Goal: Task Accomplishment & Management: Manage account settings

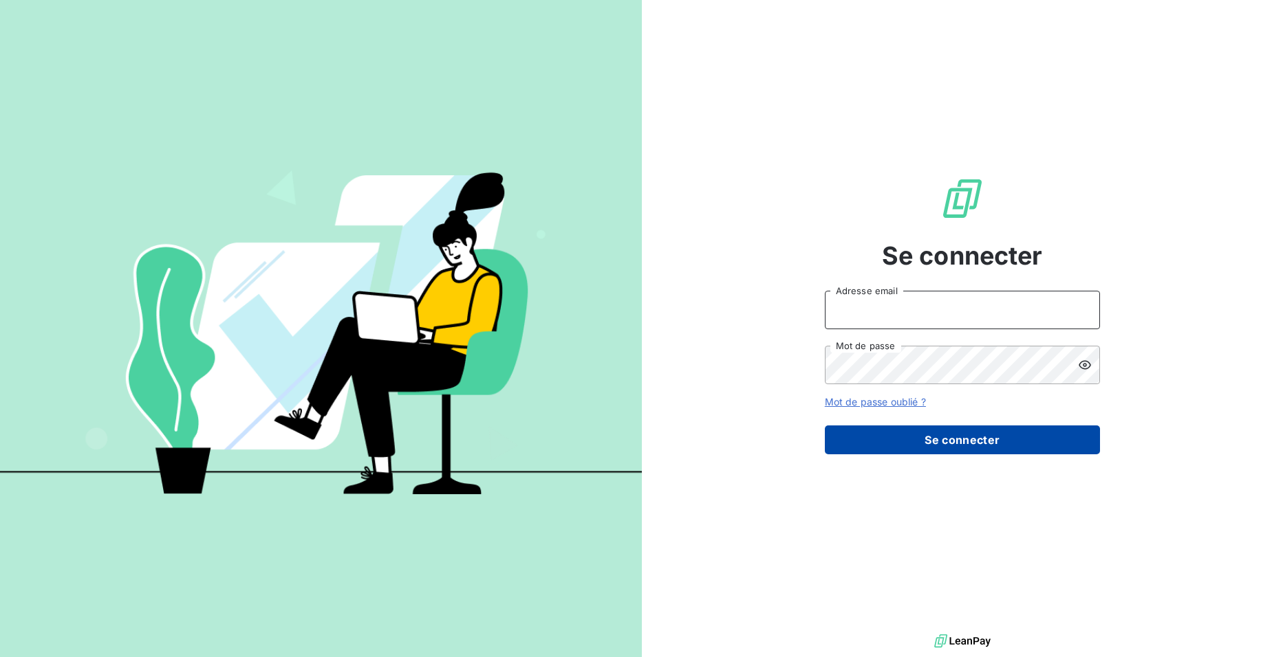
type input "[PERSON_NAME][EMAIL_ADDRESS][DOMAIN_NAME]"
drag, startPoint x: 905, startPoint y: 444, endPoint x: 906, endPoint y: 450, distance: 7.0
click at [906, 444] on button "Se connecter" at bounding box center [962, 440] width 275 height 29
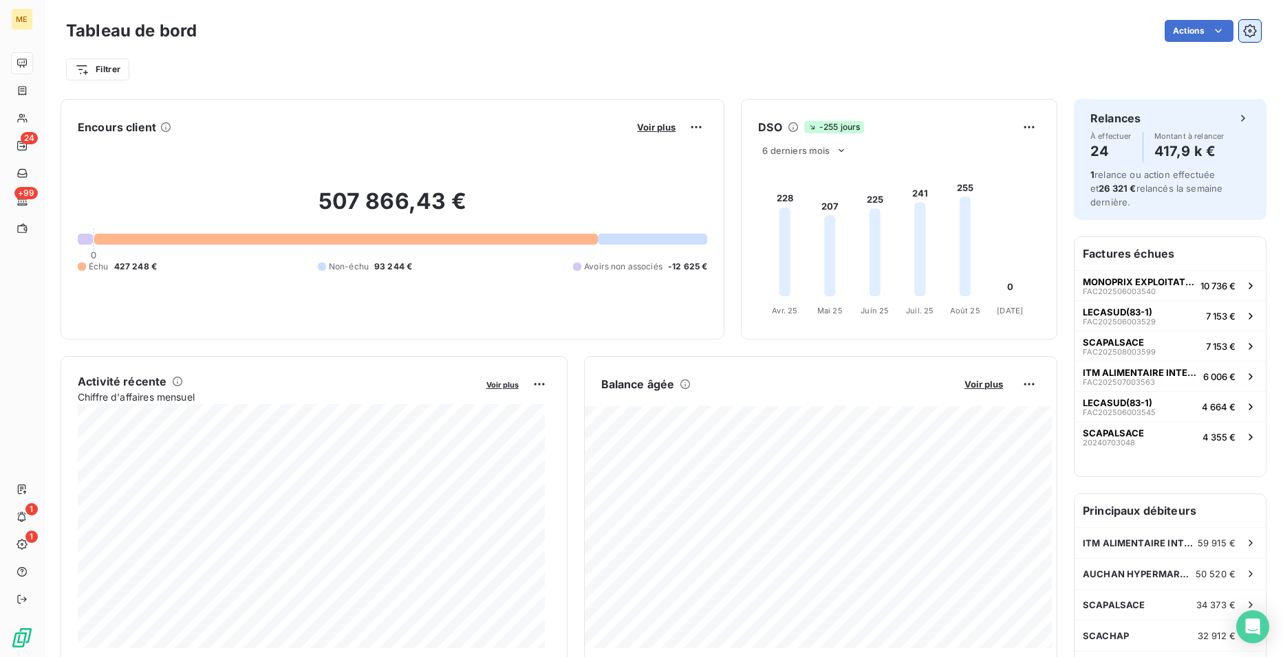
click at [1243, 33] on icon "button" at bounding box center [1250, 31] width 14 height 14
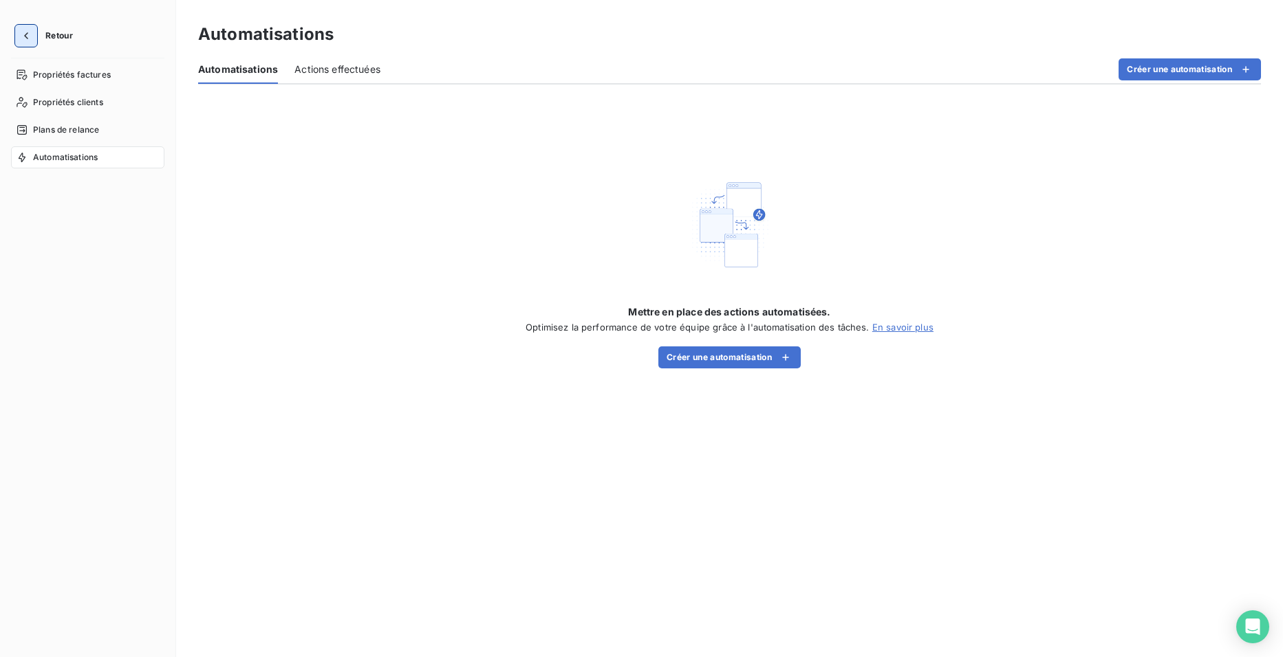
click at [25, 31] on icon "button" at bounding box center [26, 36] width 14 height 14
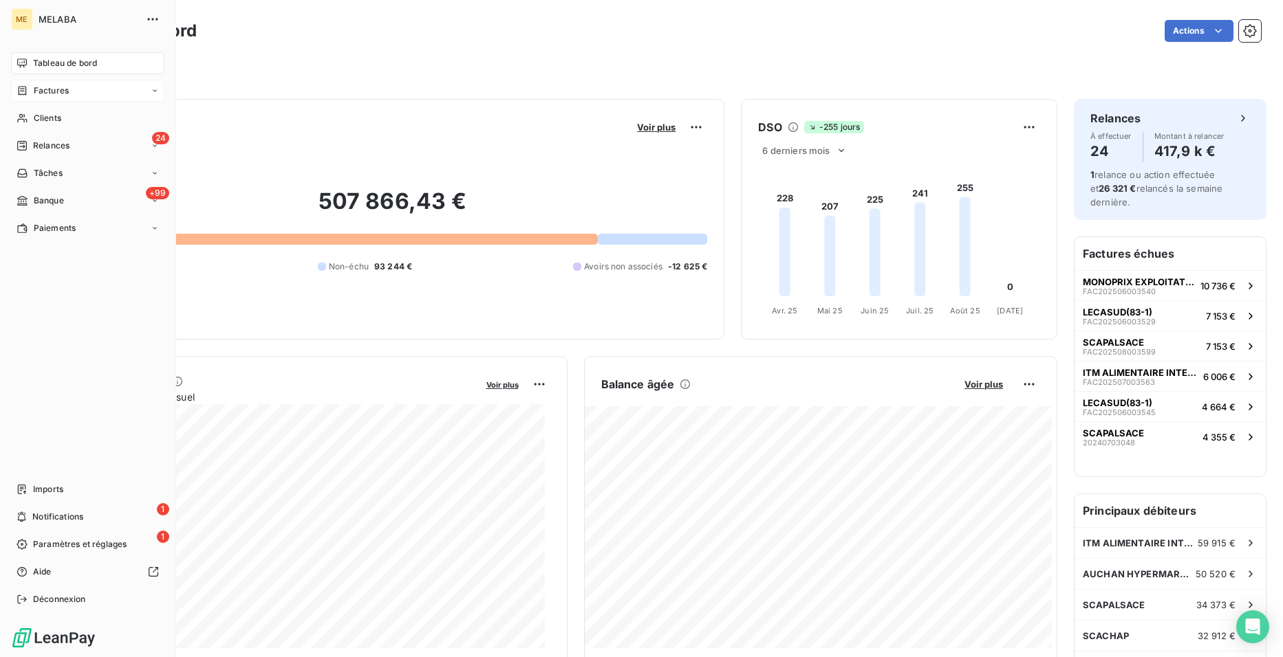
click at [58, 91] on span "Factures" at bounding box center [51, 91] width 35 height 12
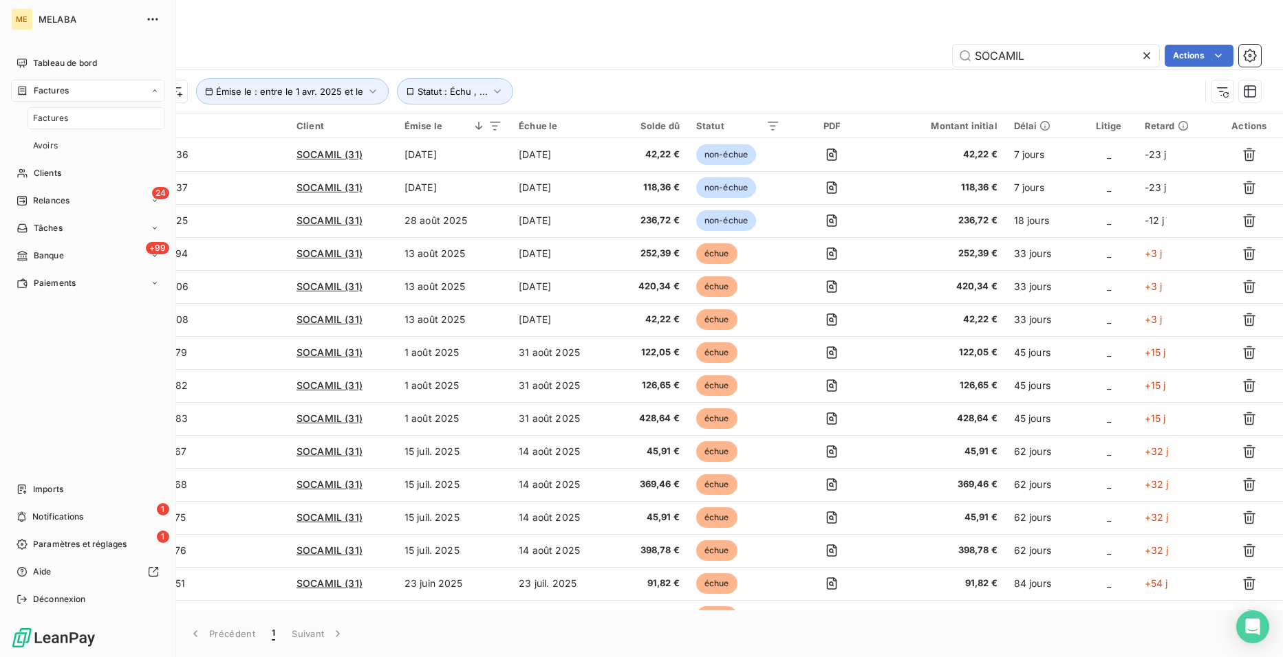
click at [44, 14] on span "MELABA" at bounding box center [88, 19] width 99 height 11
click at [19, 23] on div "ME" at bounding box center [22, 19] width 22 height 22
click at [153, 21] on icon "button" at bounding box center [153, 19] width 14 height 14
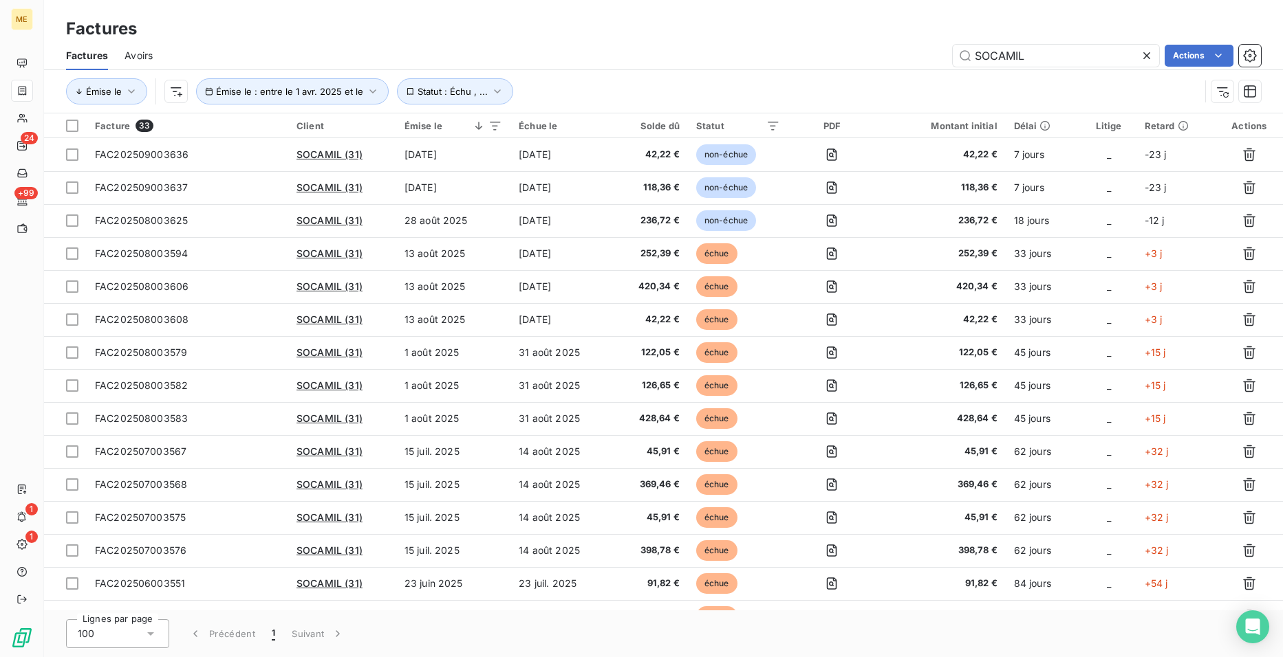
click at [434, 28] on div "Factures" at bounding box center [663, 29] width 1239 height 25
click at [1237, 32] on div "Factures" at bounding box center [663, 29] width 1239 height 25
click at [1252, 49] on icon "button" at bounding box center [1250, 56] width 14 height 14
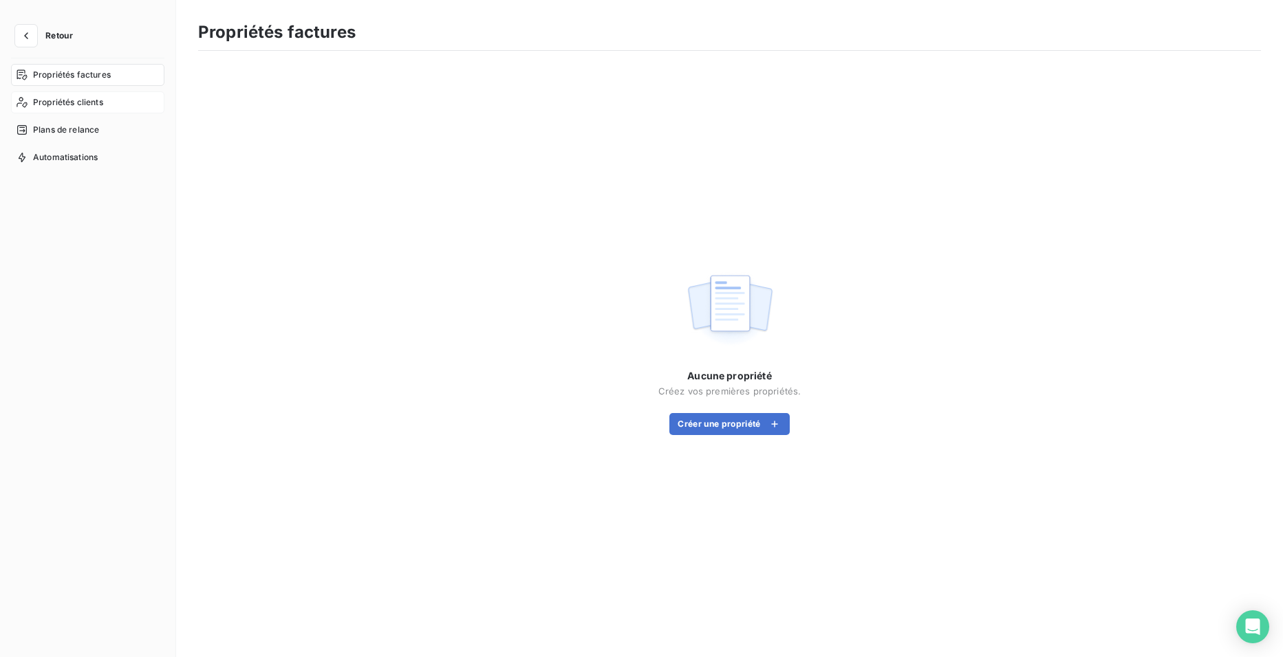
click at [58, 102] on span "Propriétés clients" at bounding box center [68, 102] width 70 height 12
click at [61, 101] on span "Propriétés clients" at bounding box center [68, 102] width 70 height 12
click at [60, 70] on span "Propriétés factures" at bounding box center [72, 75] width 78 height 12
click at [30, 28] on button "button" at bounding box center [26, 36] width 22 height 22
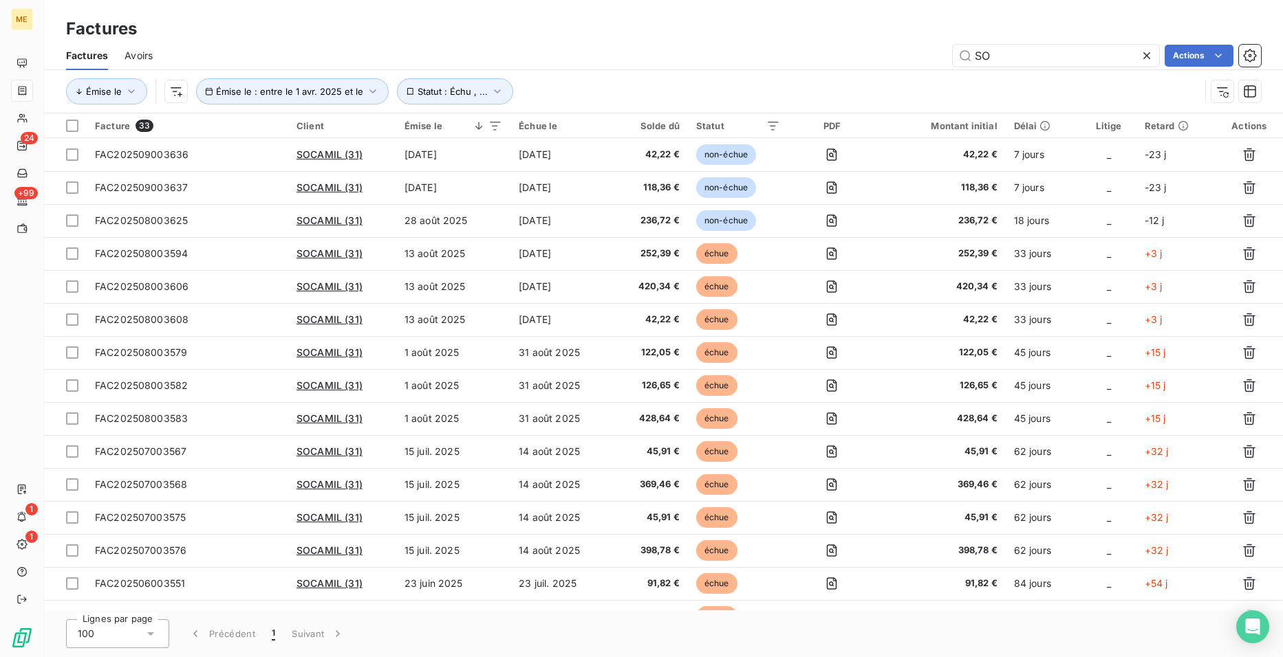
type input "S"
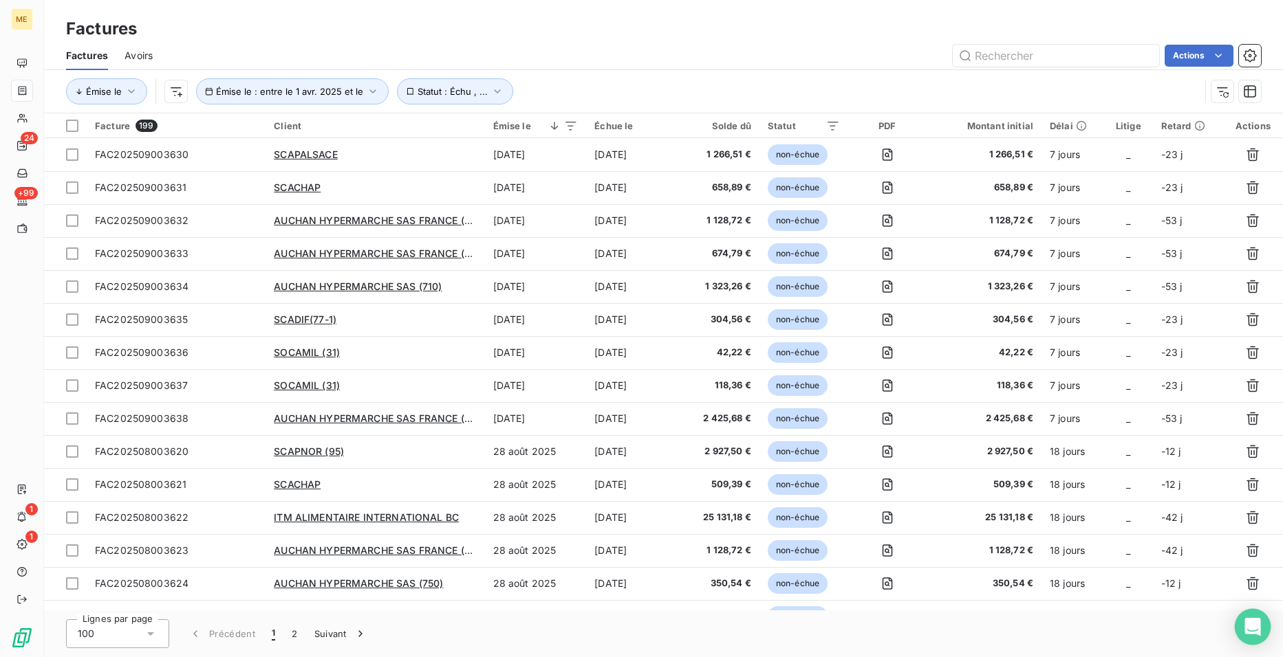
click at [1265, 627] on div "Open Intercom Messenger" at bounding box center [1252, 627] width 36 height 36
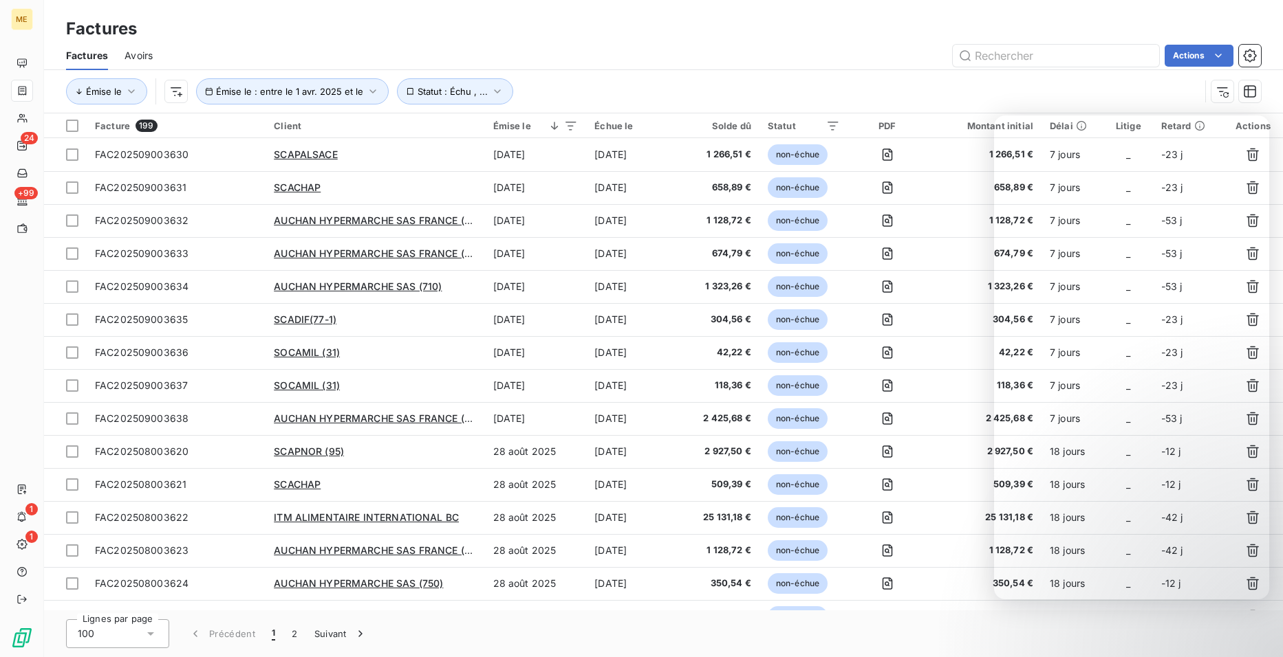
click at [885, 47] on div "Actions" at bounding box center [714, 56] width 1091 height 22
click at [736, 82] on div "[PERSON_NAME] le : entre le 1 avr. 2025 et le Statut : Échu , ..." at bounding box center [632, 91] width 1133 height 26
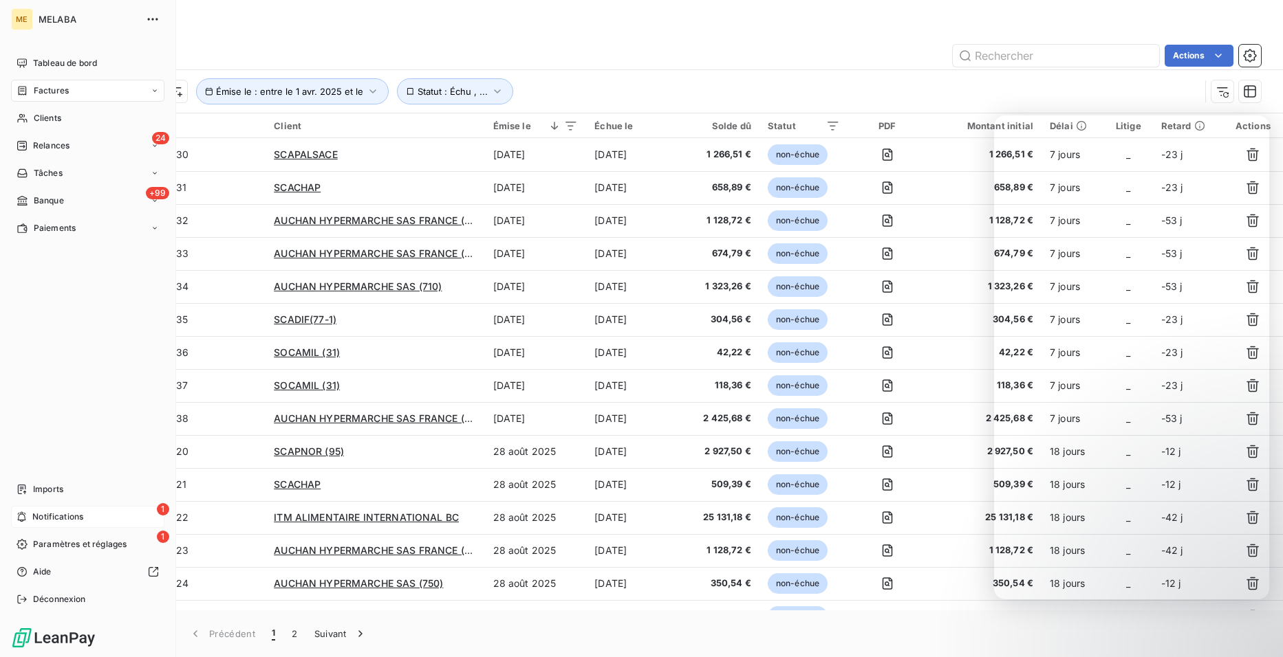
click at [46, 514] on span "Notifications" at bounding box center [57, 517] width 51 height 12
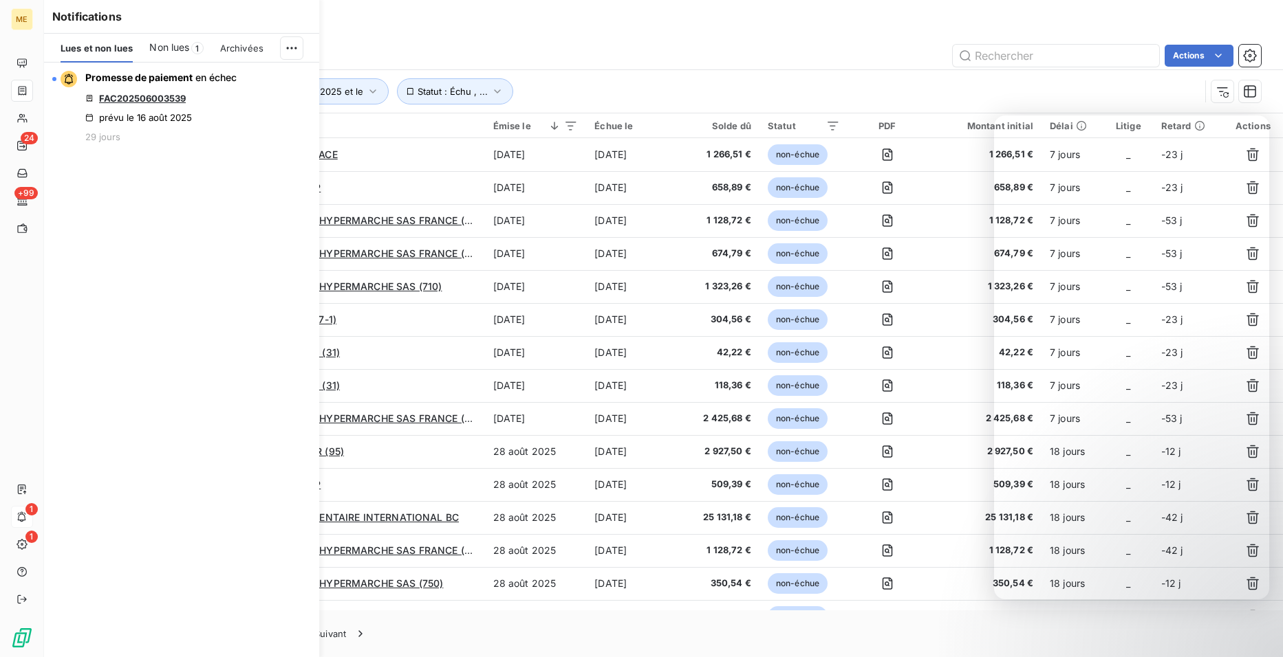
click at [146, 542] on div "Promesse de paiement en échec FAC202506003539 prévu le 16 août 2025 29 jours" at bounding box center [181, 360] width 275 height 595
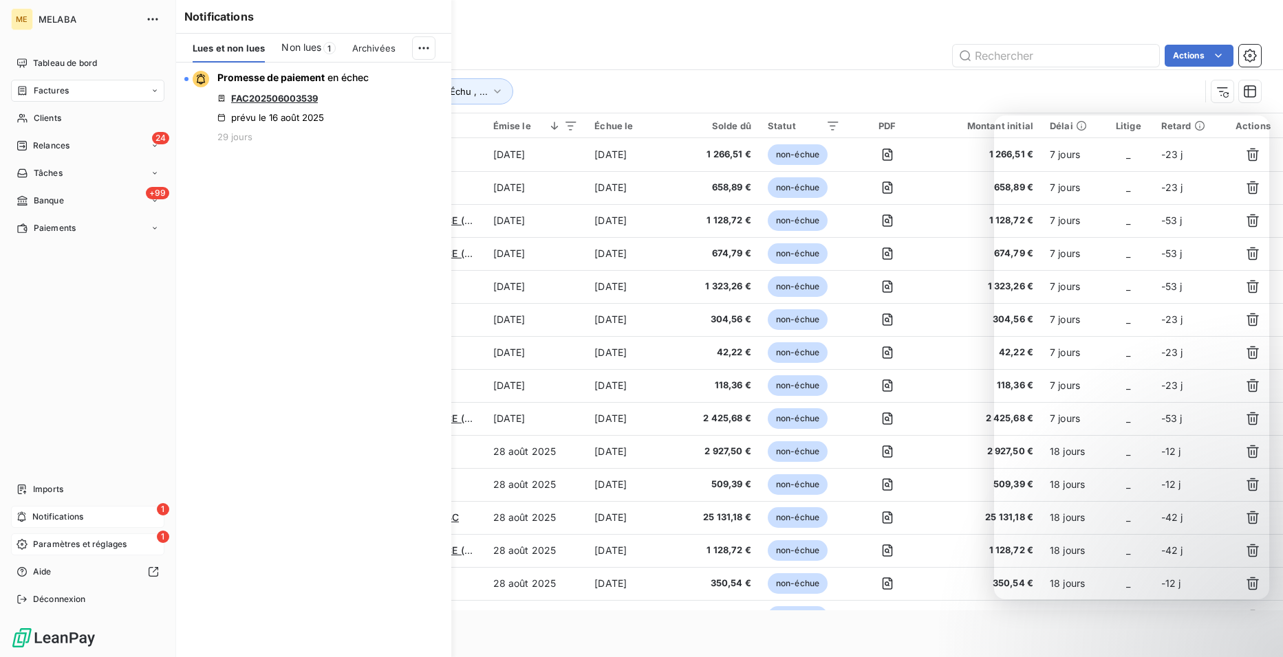
click at [34, 541] on span "Paramètres et réglages" at bounding box center [80, 544] width 94 height 12
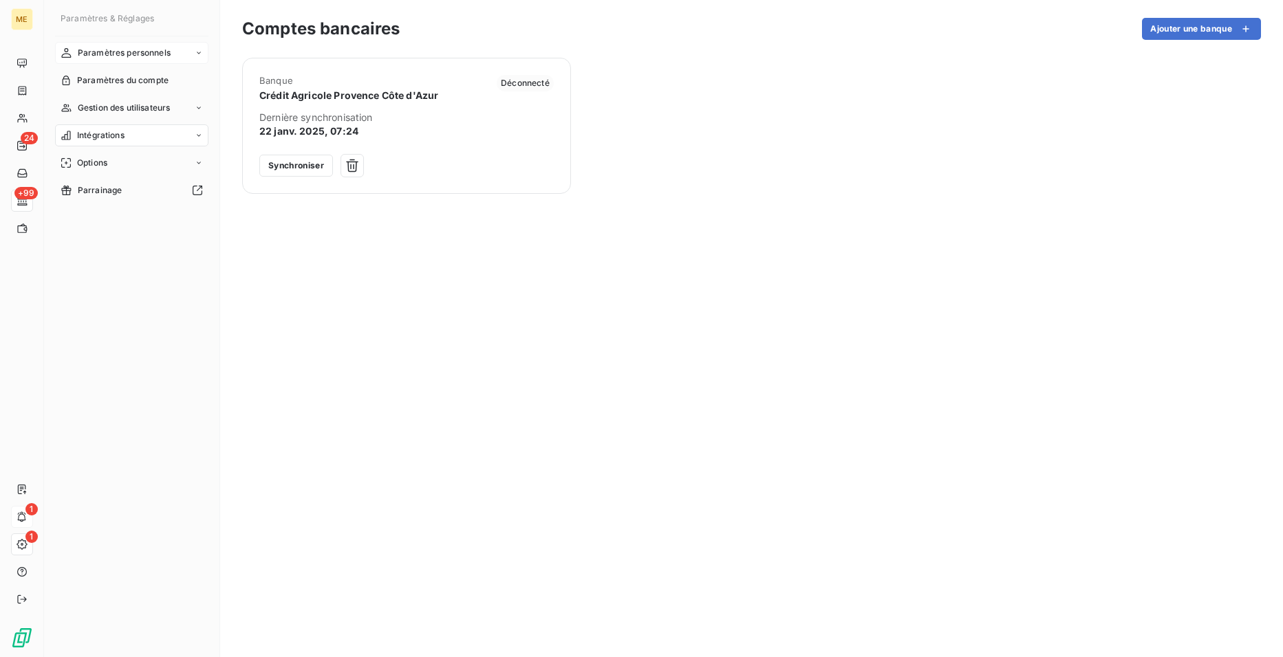
click at [96, 59] on div "Paramètres personnels" at bounding box center [131, 53] width 153 height 22
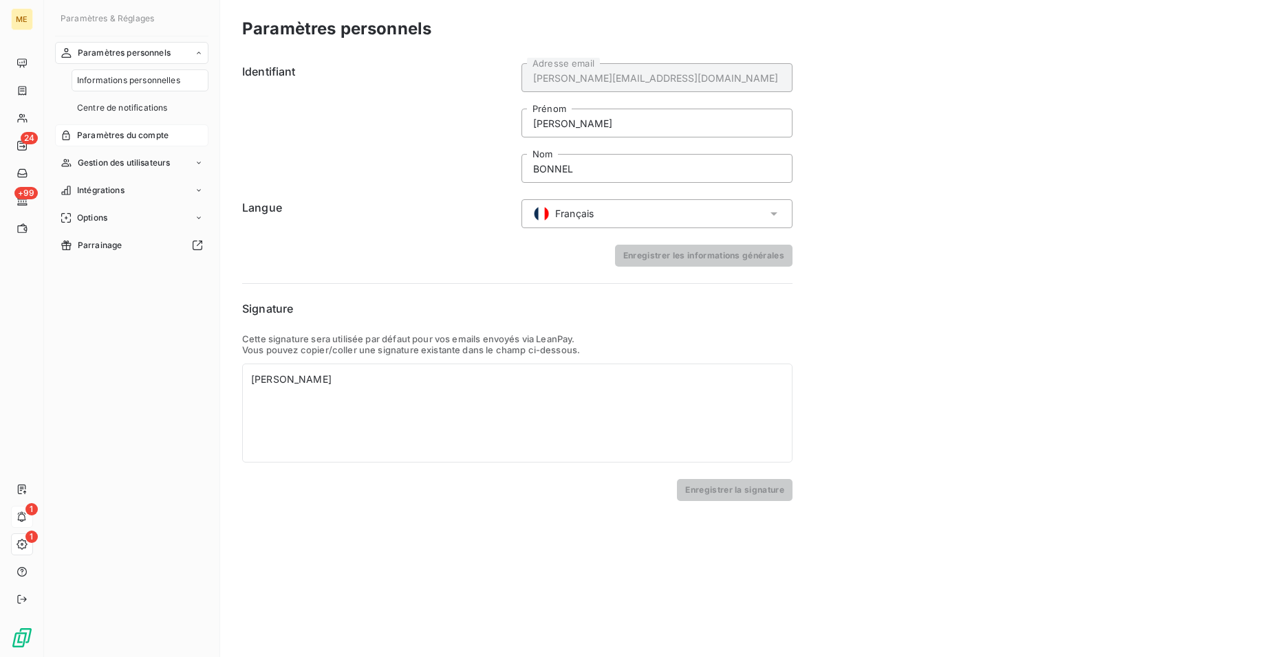
click at [103, 127] on div "Paramètres du compte" at bounding box center [131, 135] width 153 height 22
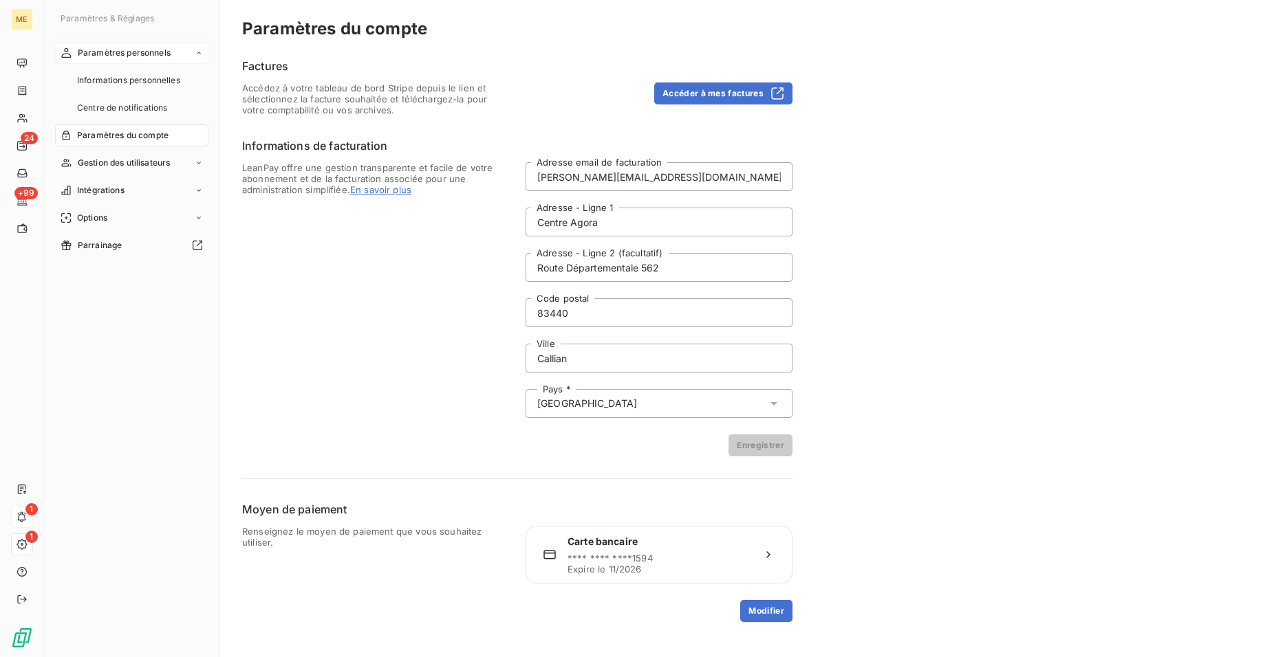
click at [96, 64] on div "Paramètres personnels" at bounding box center [131, 53] width 153 height 22
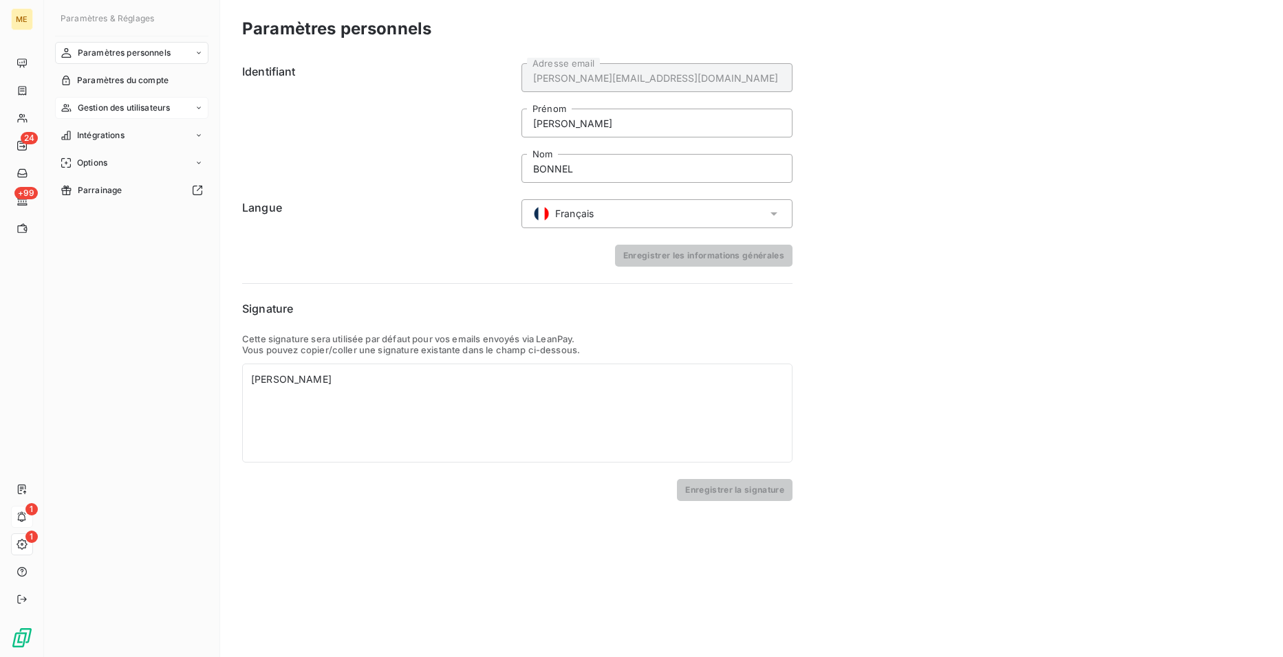
click at [129, 106] on span "Gestion des utilisateurs" at bounding box center [124, 108] width 93 height 12
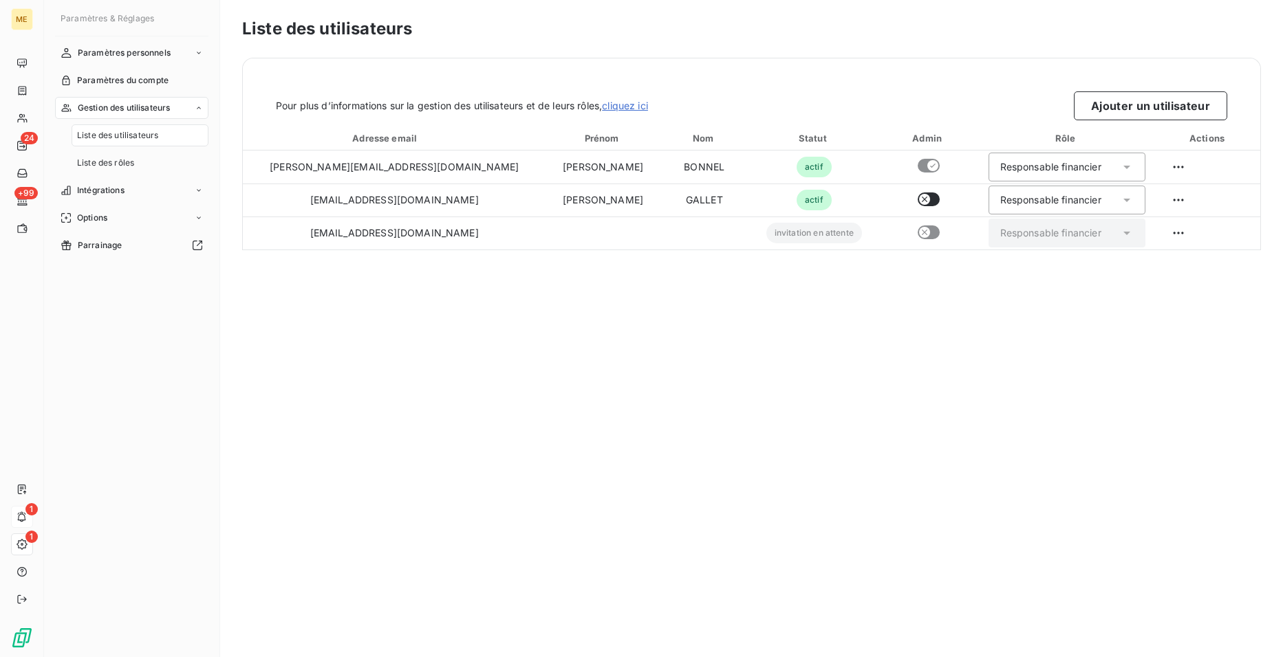
click at [135, 204] on nav "Paramètres personnels Paramètres du compte Gestion des utilisateurs Liste des u…" at bounding box center [131, 149] width 153 height 215
click at [135, 187] on div "Intégrations" at bounding box center [131, 190] width 153 height 22
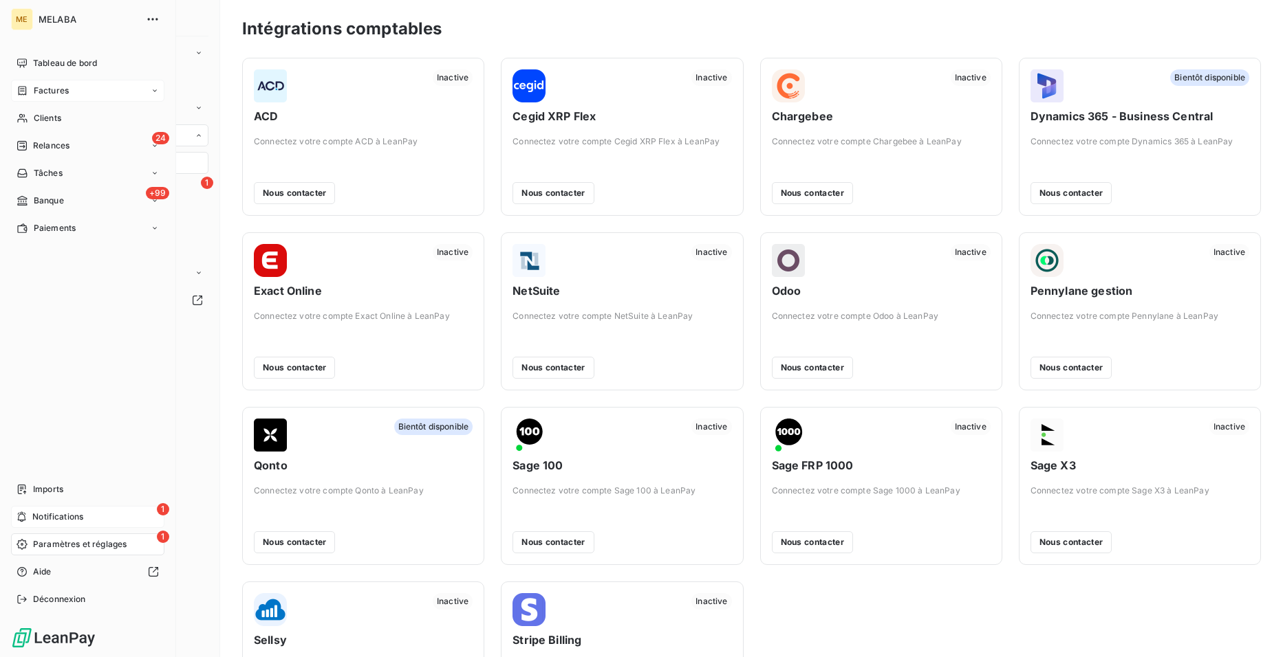
click at [103, 87] on div "Factures" at bounding box center [87, 91] width 153 height 22
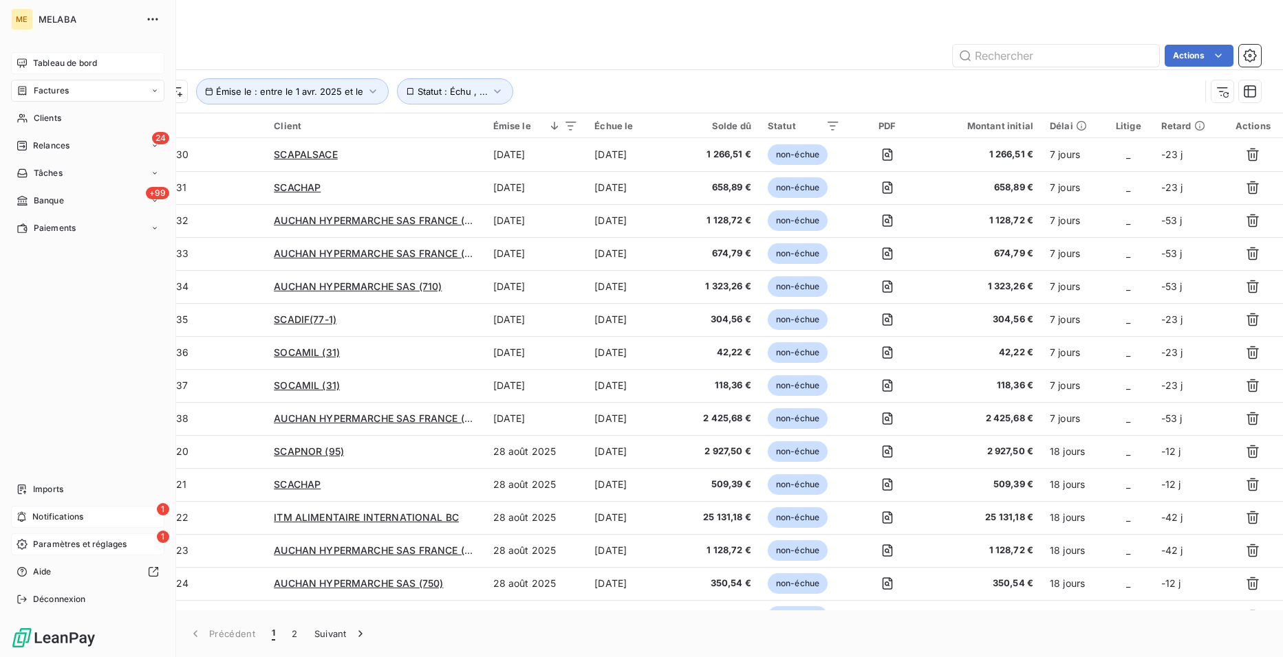
click at [25, 57] on div "Tableau de bord" at bounding box center [87, 63] width 153 height 22
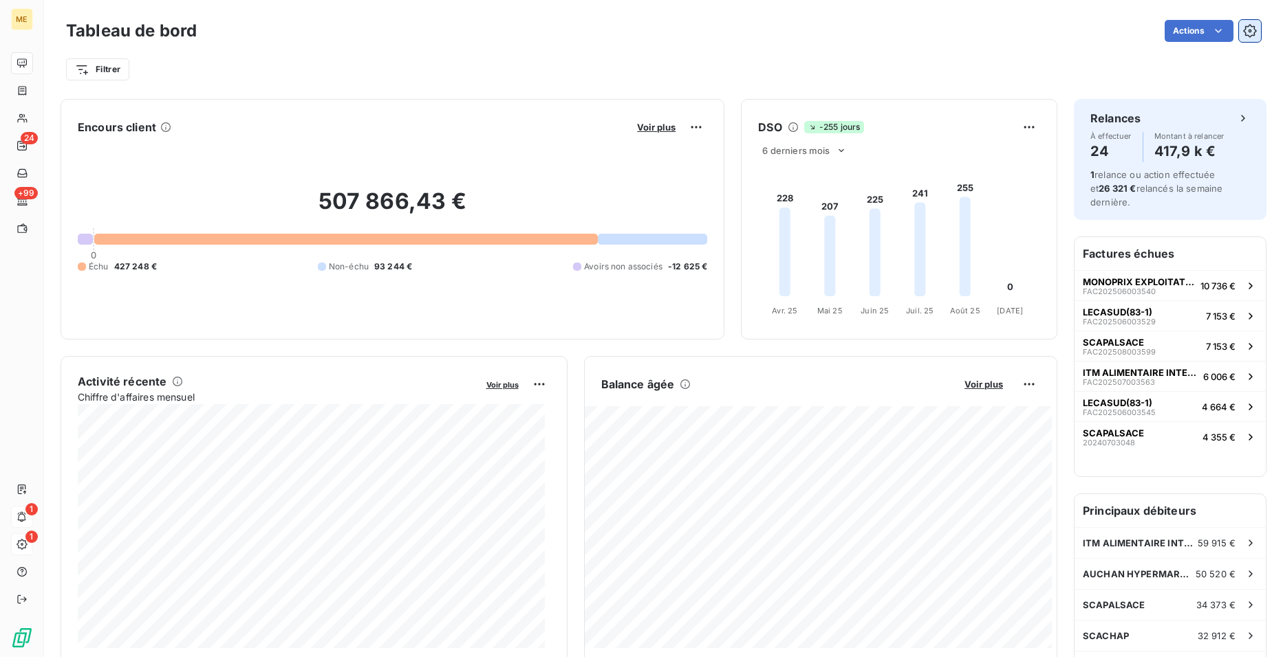
click at [1243, 28] on icon "button" at bounding box center [1250, 31] width 14 height 14
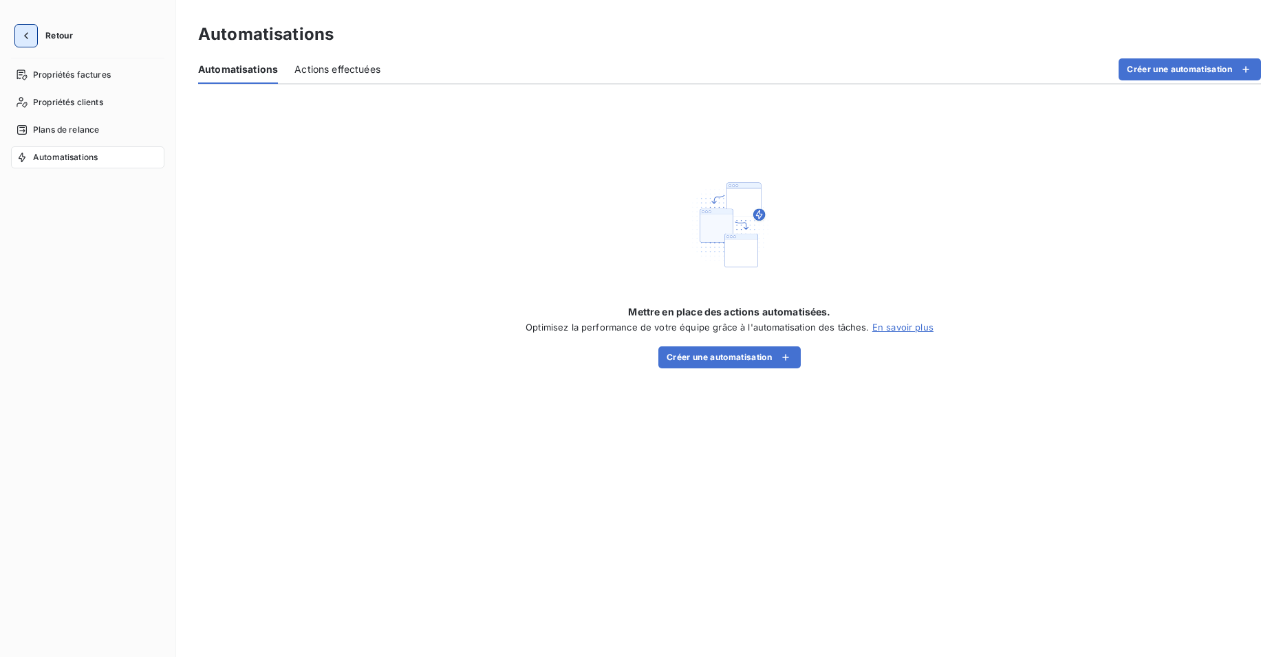
click at [23, 33] on icon "button" at bounding box center [26, 36] width 14 height 14
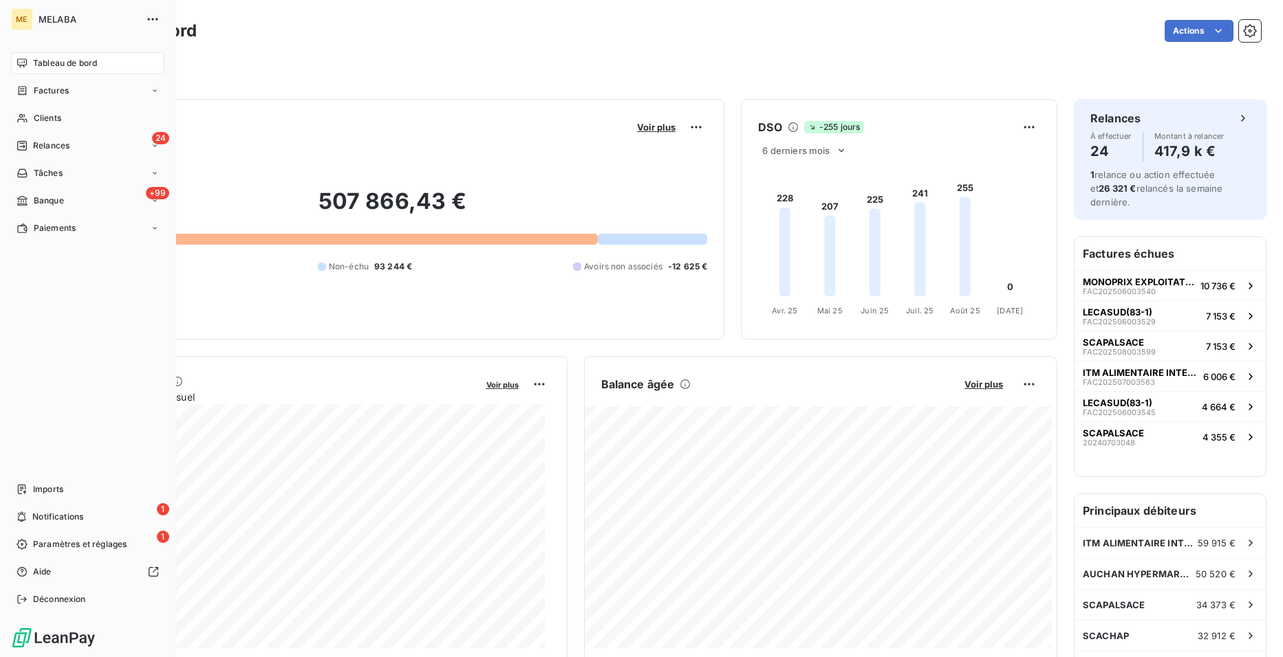
click at [53, 12] on div "MELABA" at bounding box center [101, 19] width 125 height 22
click at [59, 27] on div "MELABA" at bounding box center [101, 19] width 125 height 22
click at [61, 15] on span "MELABA" at bounding box center [88, 19] width 99 height 11
click at [63, 176] on div "Tâches" at bounding box center [87, 173] width 153 height 22
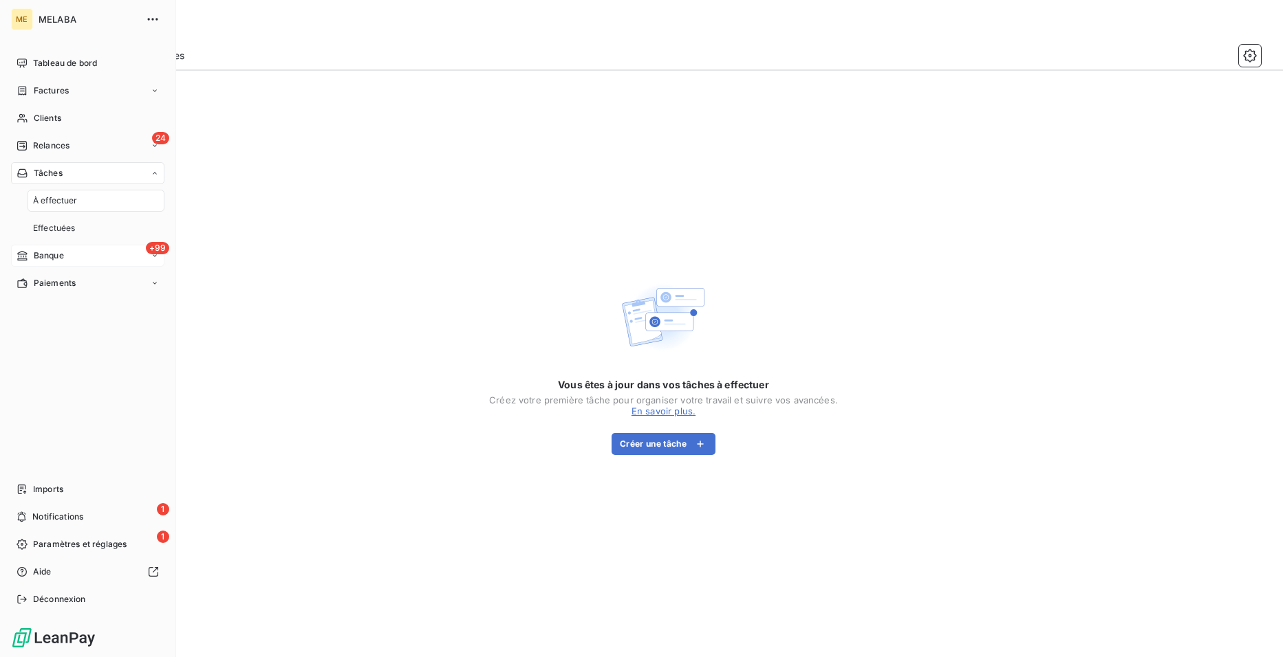
click at [71, 255] on div "+99 Banque" at bounding box center [87, 256] width 153 height 22
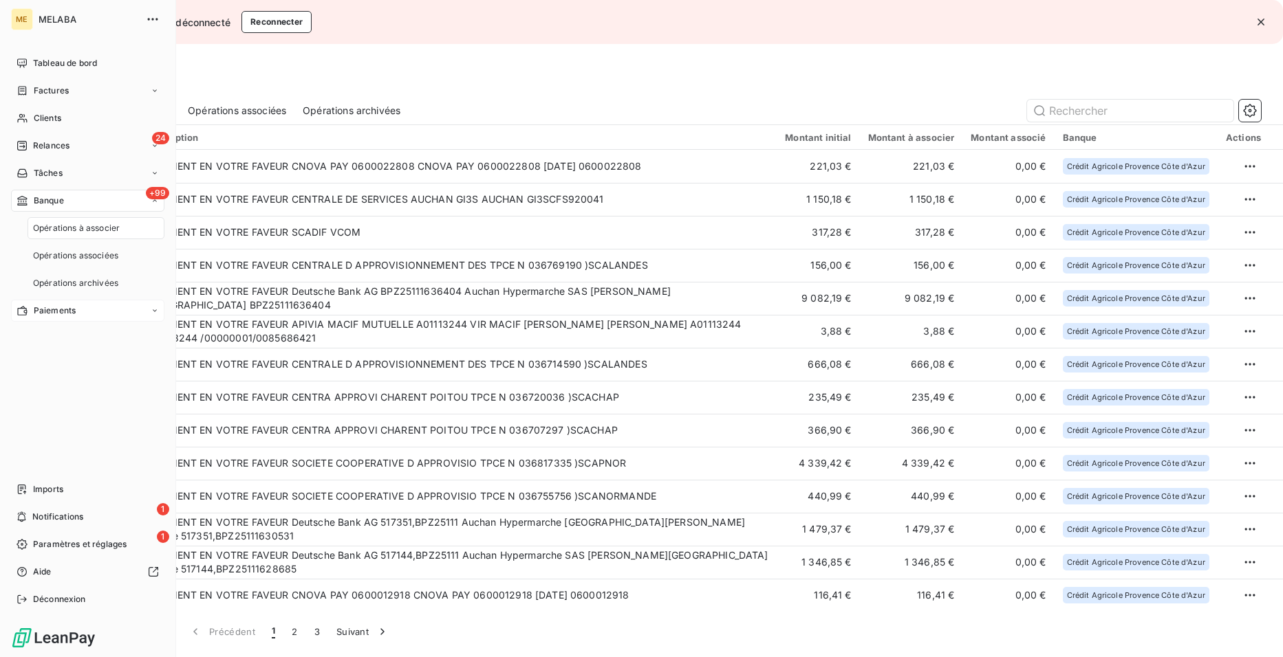
click at [71, 311] on span "Paiements" at bounding box center [55, 311] width 42 height 12
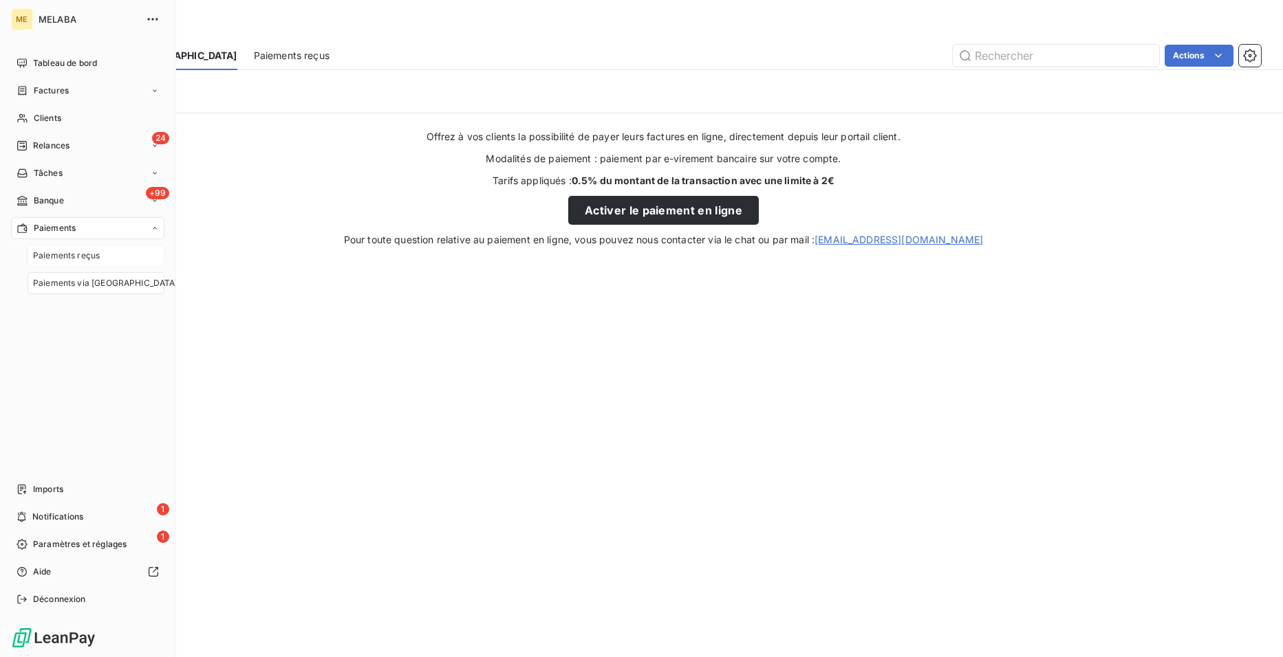
click at [51, 260] on span "Paiements reçus" at bounding box center [66, 256] width 67 height 12
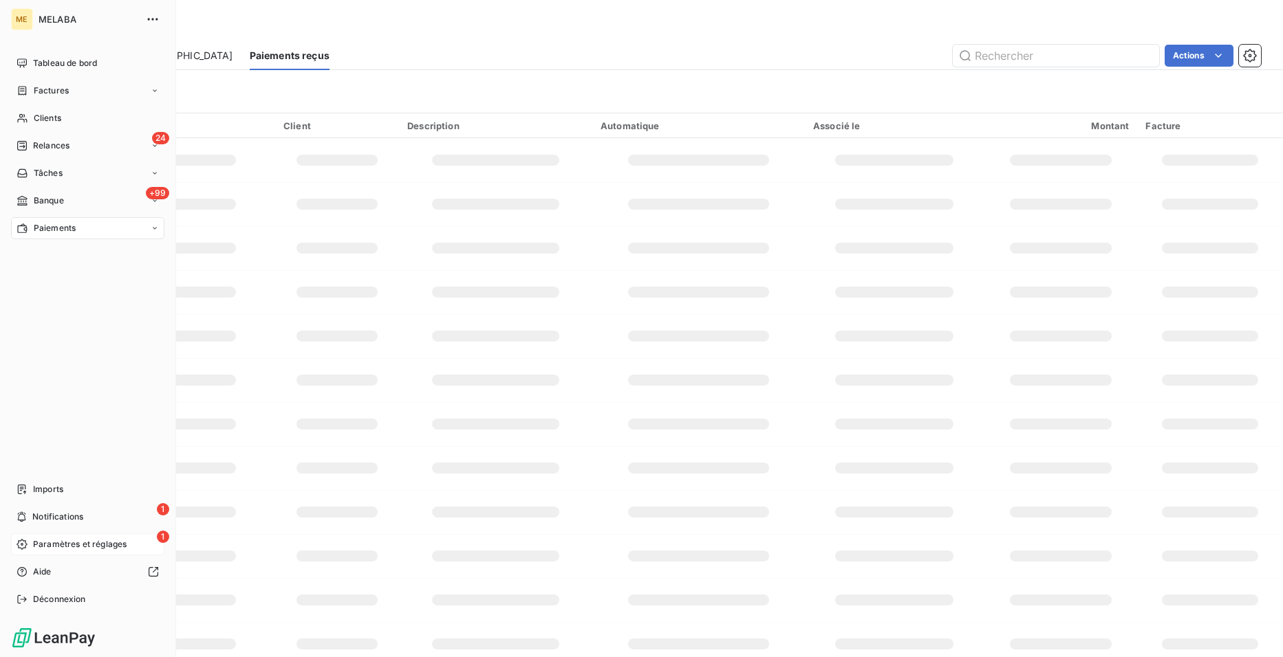
click at [58, 545] on span "Paramètres et réglages" at bounding box center [80, 544] width 94 height 12
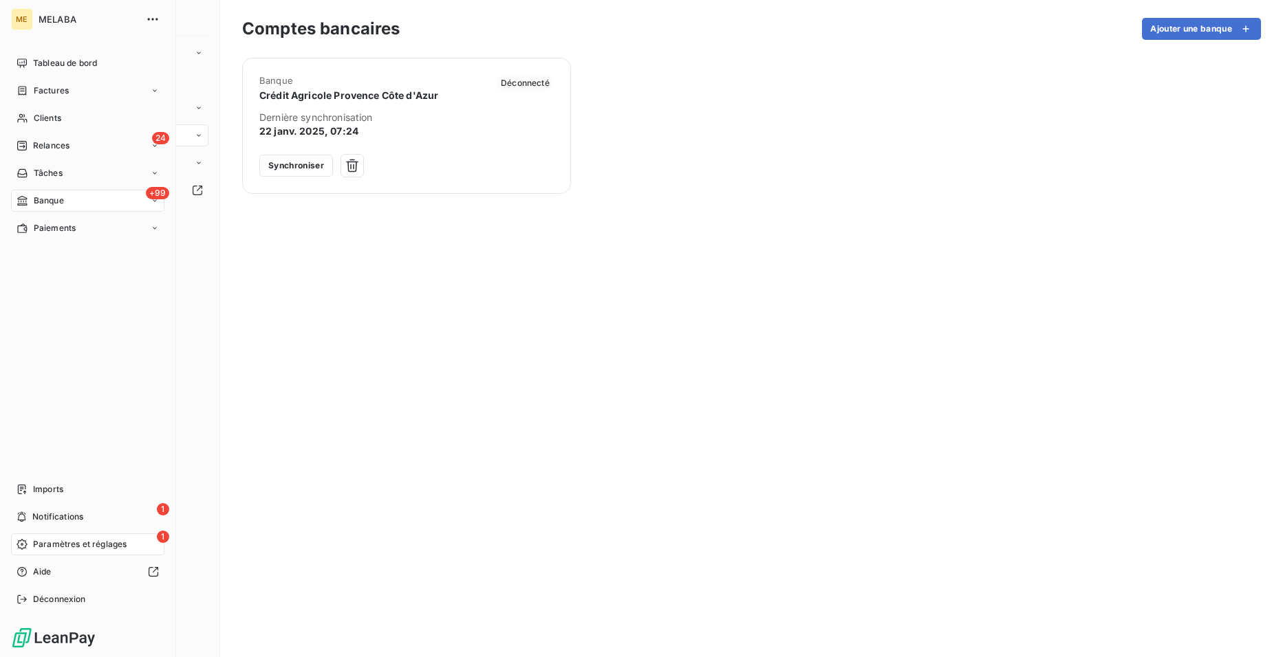
click at [60, 23] on span "MELABA" at bounding box center [88, 19] width 99 height 11
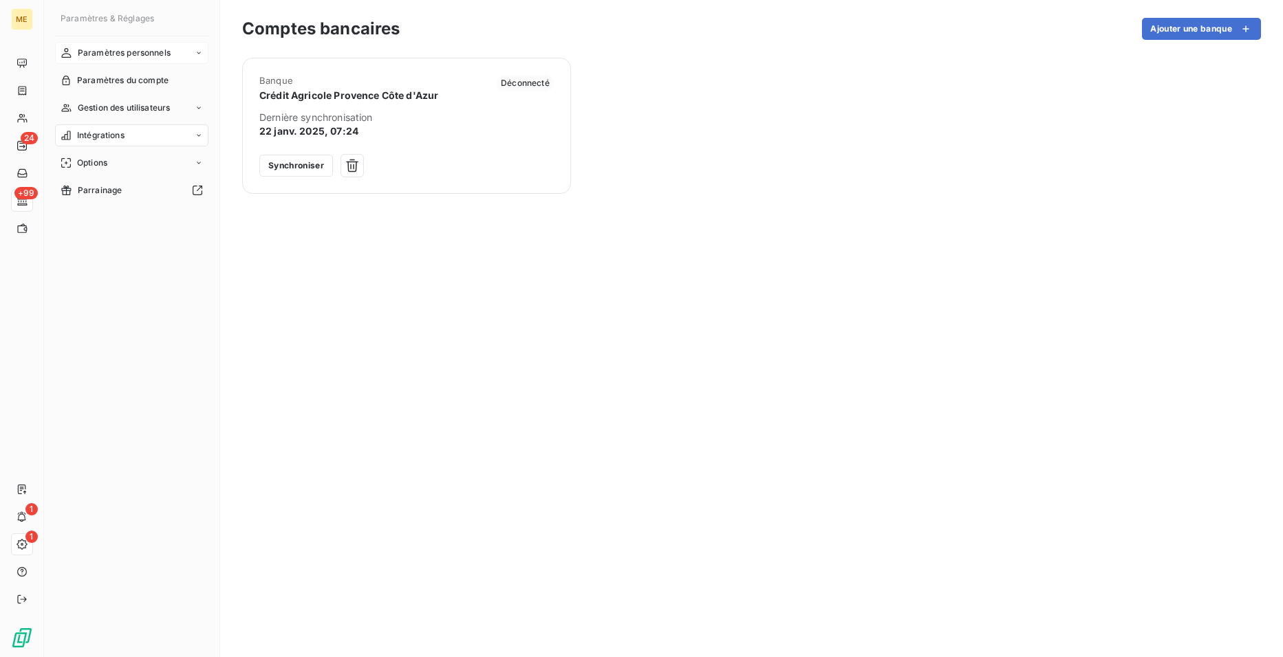
click at [195, 55] on icon at bounding box center [199, 53] width 8 height 8
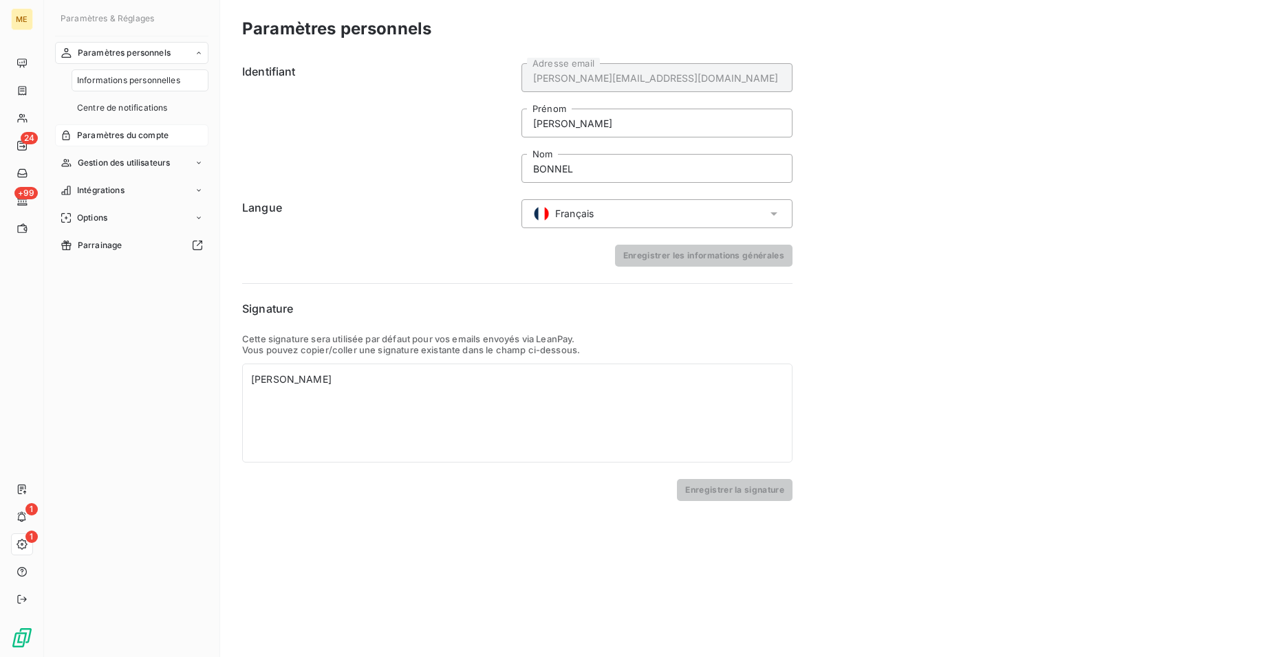
click at [65, 139] on icon at bounding box center [66, 135] width 11 height 11
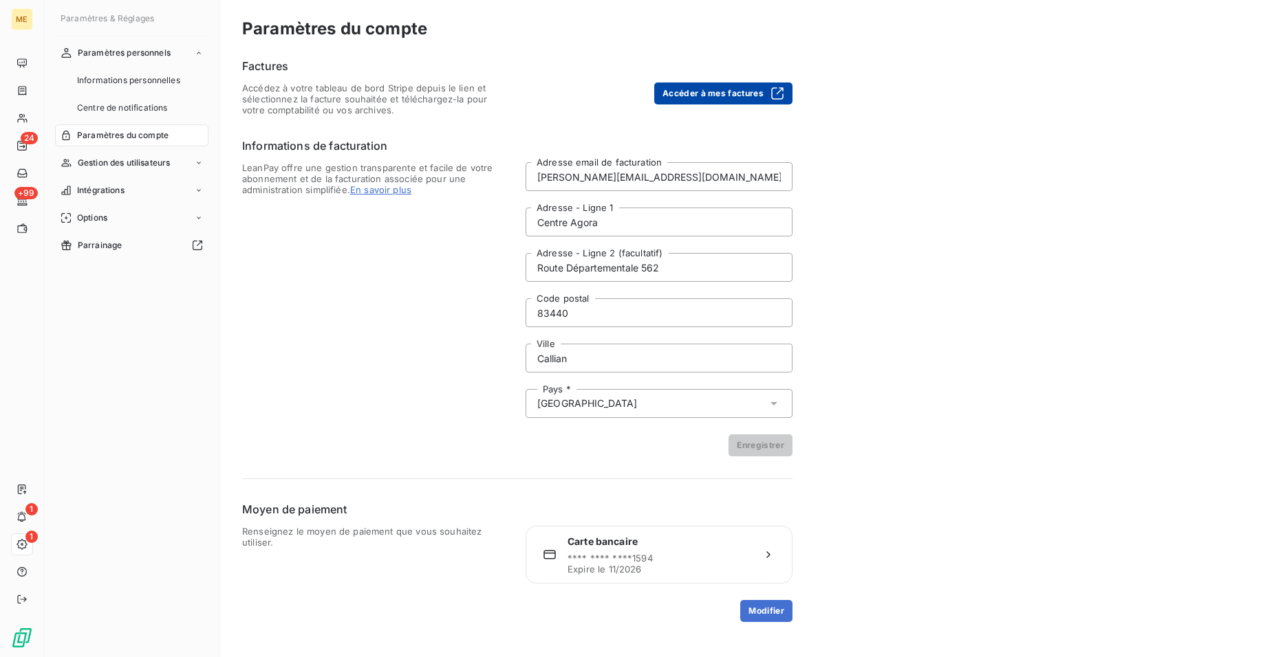
click at [690, 91] on button "Accéder à mes factures" at bounding box center [723, 94] width 138 height 22
